Goal: Task Accomplishment & Management: Manage account settings

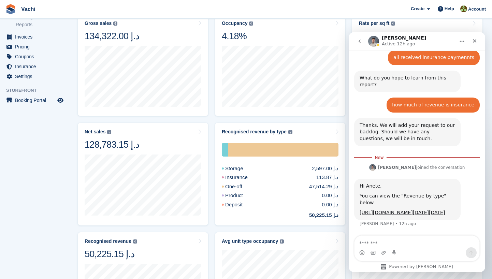
click at [31, 134] on aside "Your onboarding View next steps Home Tasks Subscriptions Subscriptions Subscrip…" at bounding box center [34, 41] width 68 height 245
click at [477, 40] on div "Close" at bounding box center [474, 41] width 12 height 12
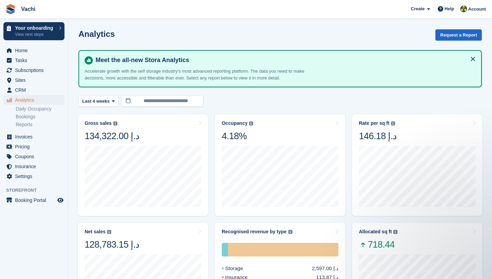
scroll to position [76, 0]
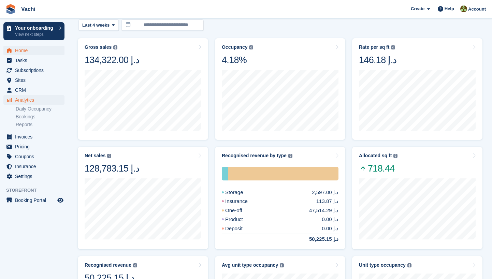
click at [43, 49] on span "Home" at bounding box center [35, 51] width 41 height 10
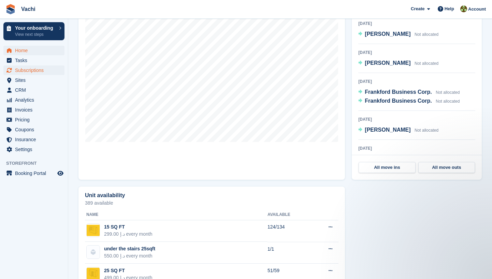
click at [19, 73] on span "Subscriptions" at bounding box center [35, 70] width 41 height 10
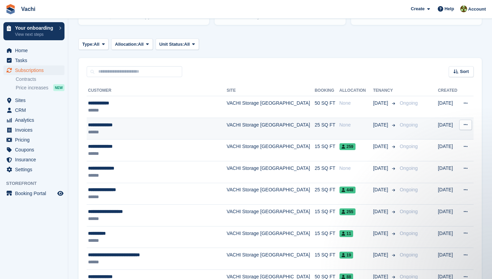
click at [140, 125] on div "**********" at bounding box center [153, 124] width 131 height 7
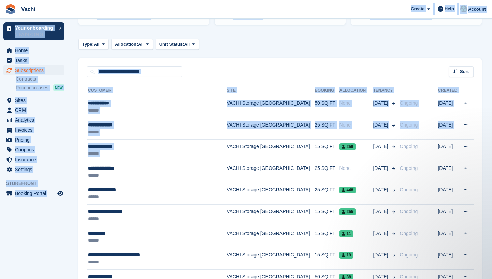
scroll to position [67, 0]
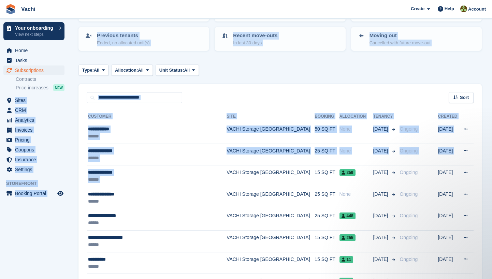
drag, startPoint x: 241, startPoint y: 140, endPoint x: 314, endPoint y: -3, distance: 160.6
click at [314, 0] on html "Vachi Create Subscription Invoice Contact Deal Discount Page Help Chat Support …" at bounding box center [246, 72] width 492 height 279
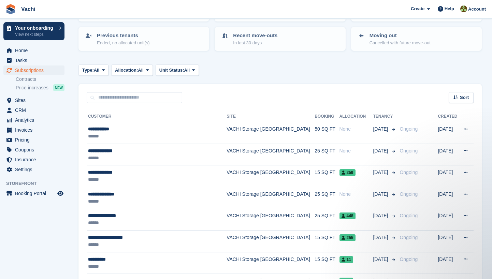
click at [147, 17] on span "Vachi Create Subscription Invoice Contact Deal Discount Page Help Chat Support …" at bounding box center [246, 9] width 492 height 18
